Goal: Find specific page/section: Find specific page/section

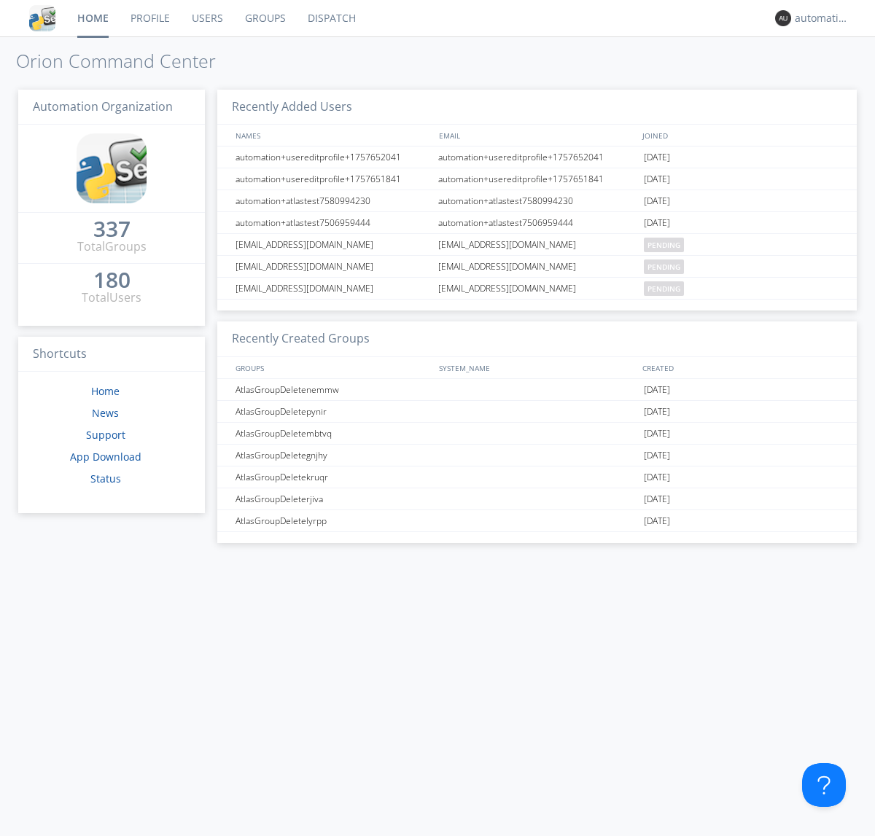
click at [330, 18] on link "Dispatch" at bounding box center [332, 18] width 70 height 36
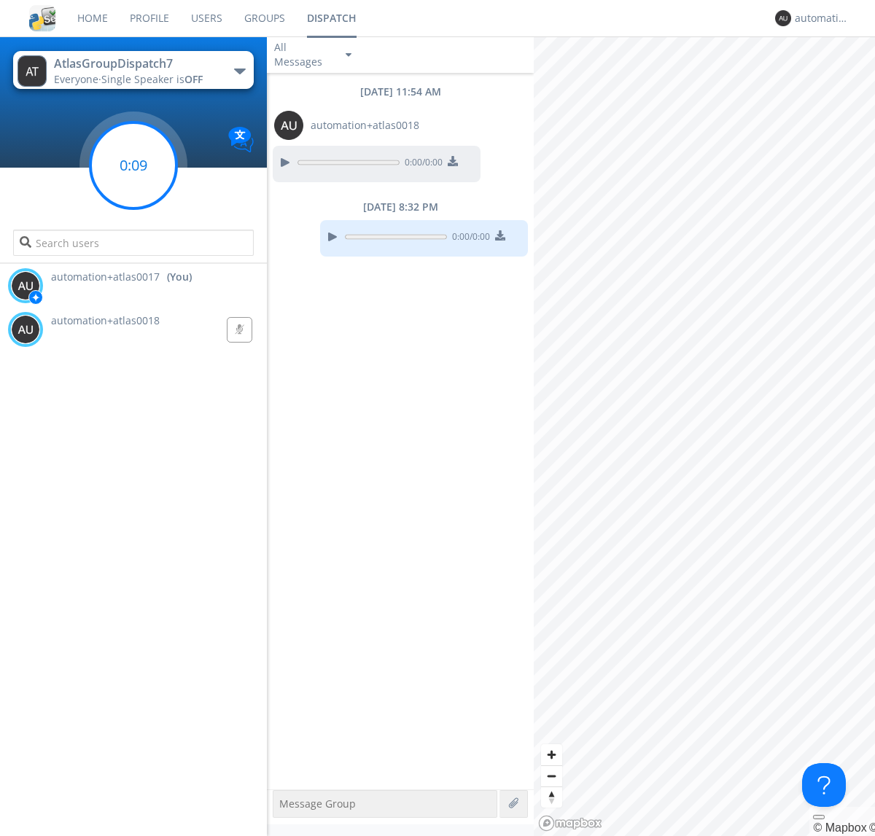
click at [133, 166] on g at bounding box center [133, 166] width 86 height 86
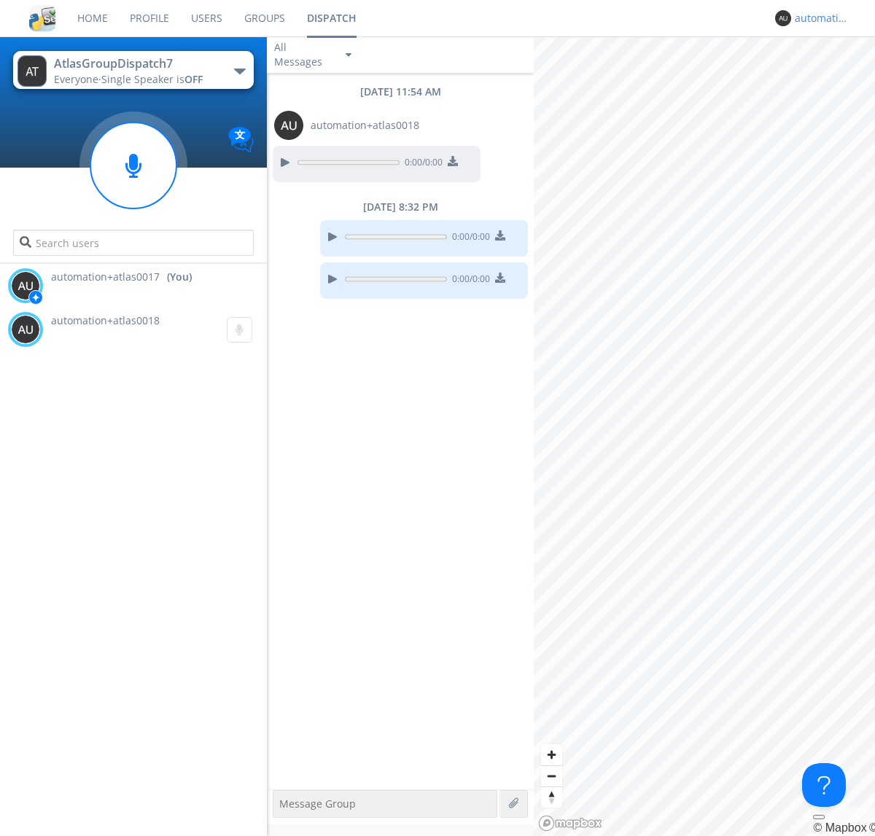
click at [818, 18] on div "automation+atlas0017" at bounding box center [822, 18] width 55 height 15
